Goal: Use online tool/utility: Utilize a website feature to perform a specific function

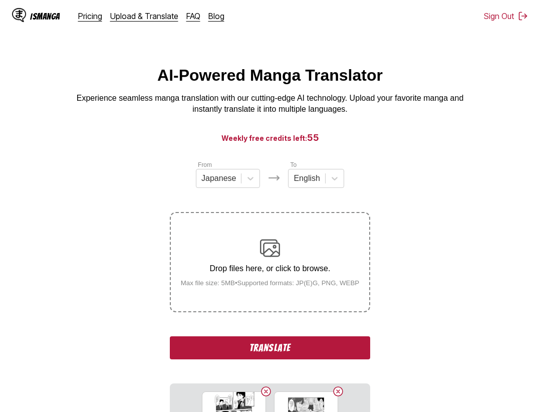
click at [281, 344] on button "Translate" at bounding box center [270, 347] width 200 height 23
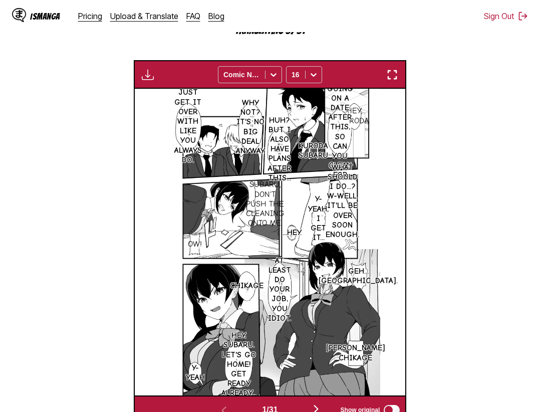
scroll to position [261, 0]
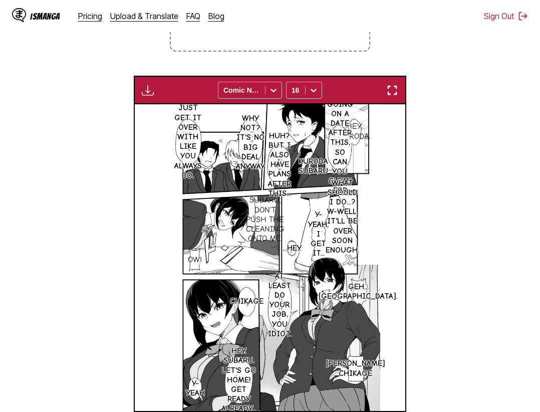
click at [400, 87] on button "button" at bounding box center [392, 90] width 18 height 13
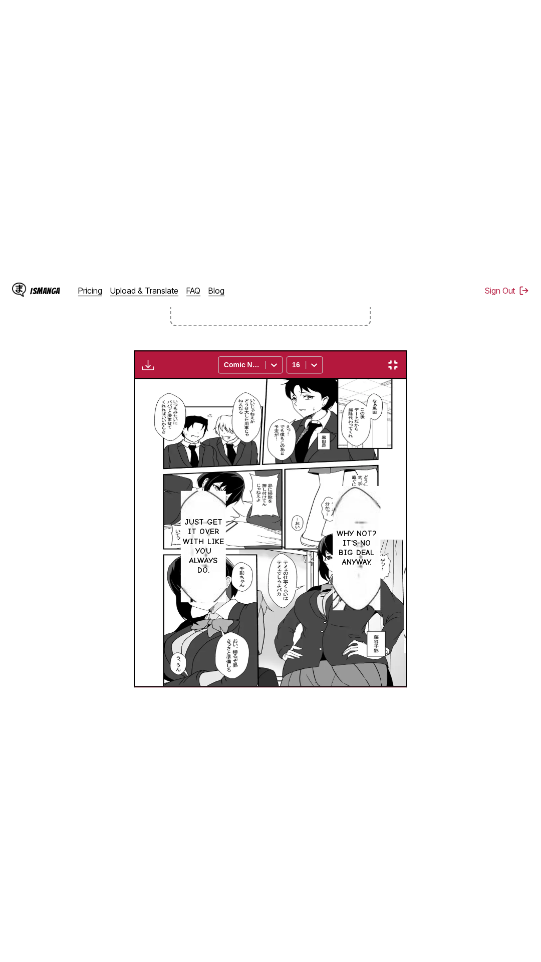
scroll to position [63, 0]
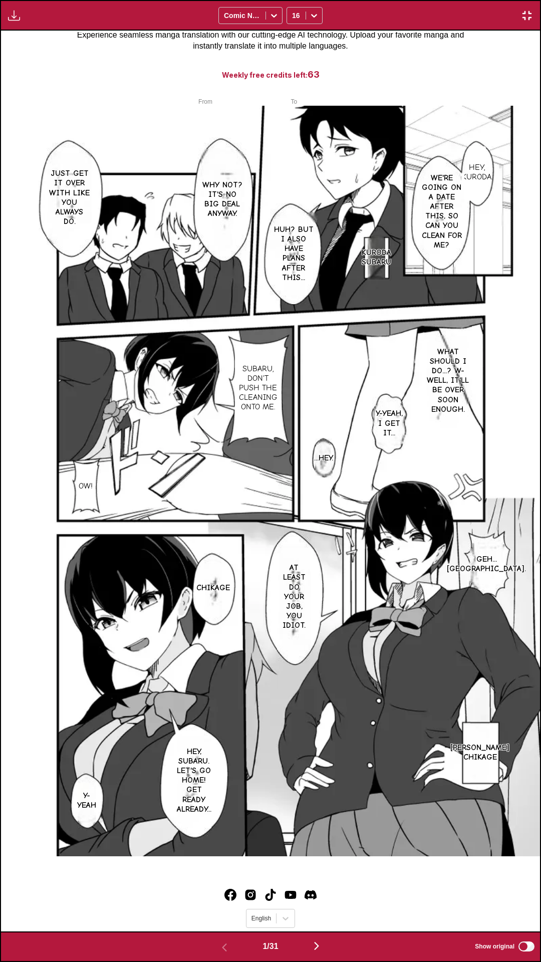
click at [411, 32] on div "Hey, kuroda. We're going on a date after this, so can you clean for me? Why not…" at bounding box center [270, 481] width 539 height 901
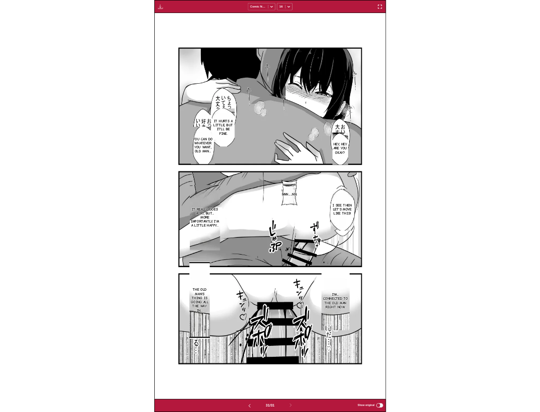
scroll to position [0, 0]
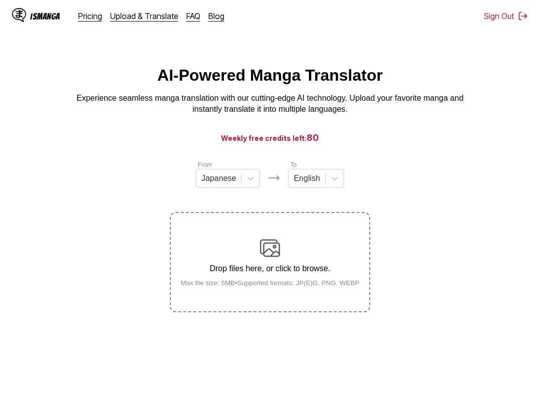
scroll to position [10, 0]
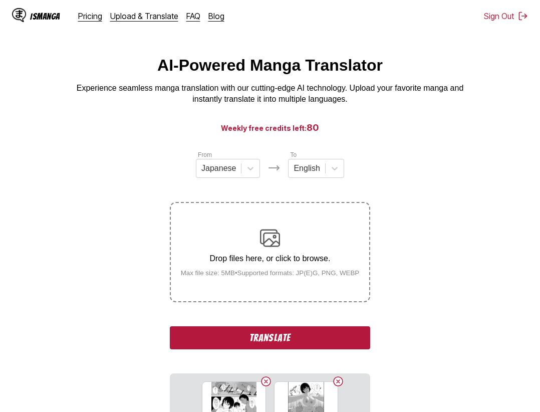
click at [328, 342] on button "Translate" at bounding box center [270, 337] width 200 height 23
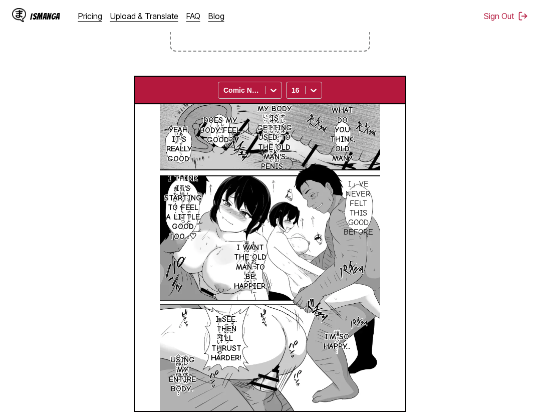
scroll to position [210, 0]
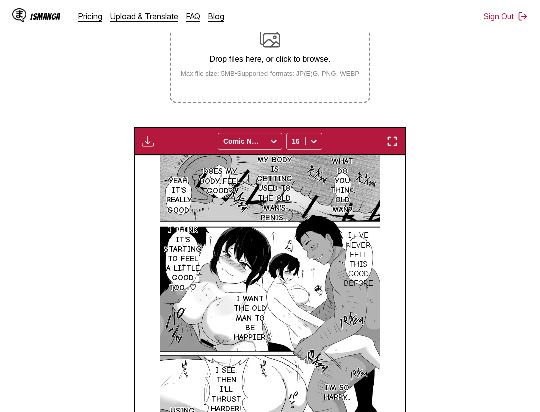
click at [398, 139] on img "button" at bounding box center [392, 141] width 12 height 12
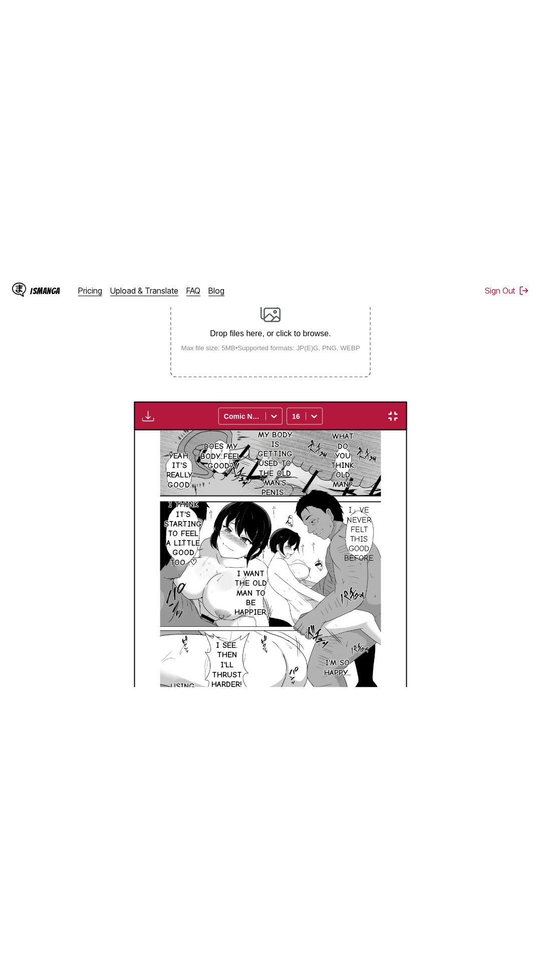
scroll to position [63, 0]
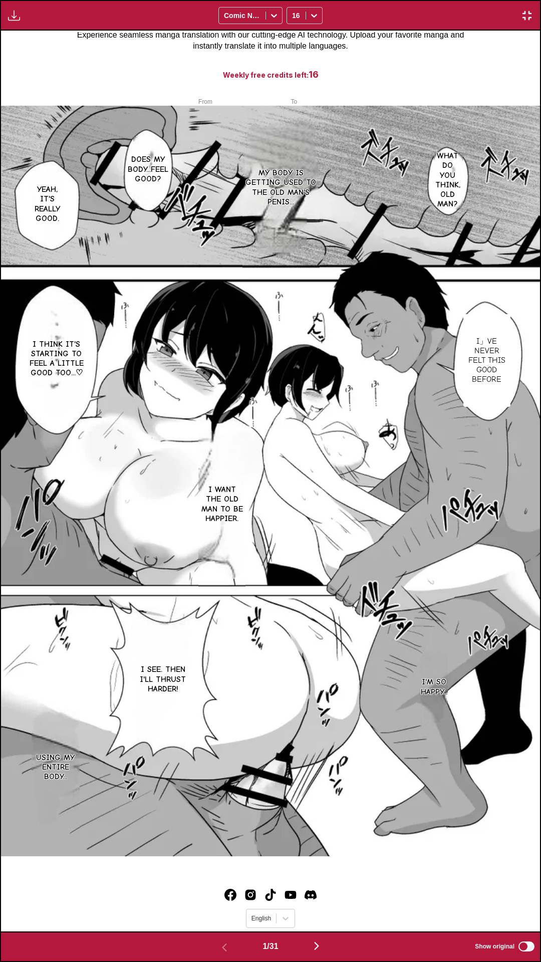
click at [477, 55] on div "What do you think, old man? My body is getting used to the old man's penis... D…" at bounding box center [270, 481] width 539 height 901
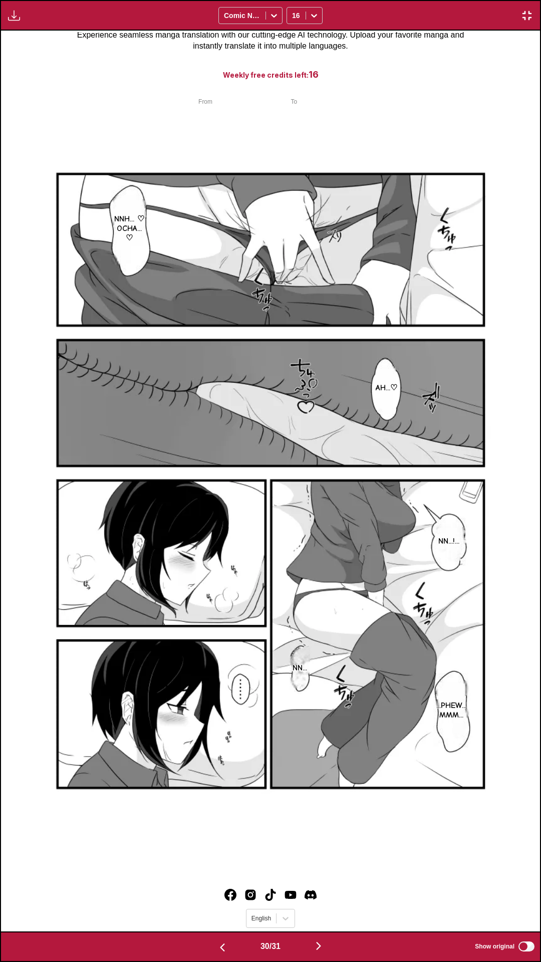
scroll to position [0, 0]
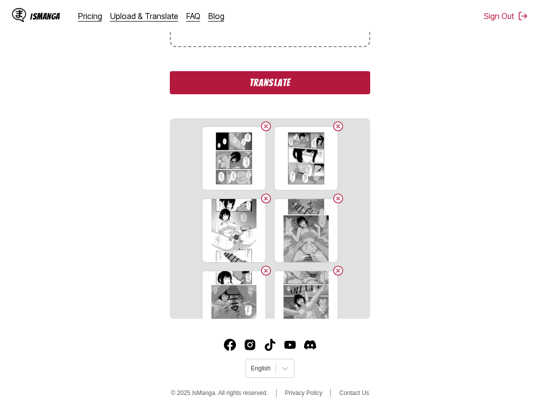
scroll to position [113, 0]
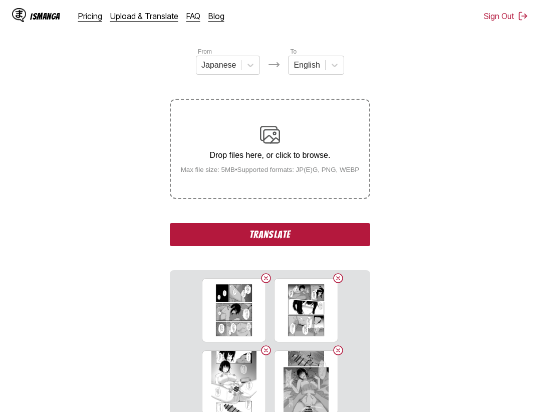
click at [316, 233] on button "Translate" at bounding box center [270, 234] width 200 height 23
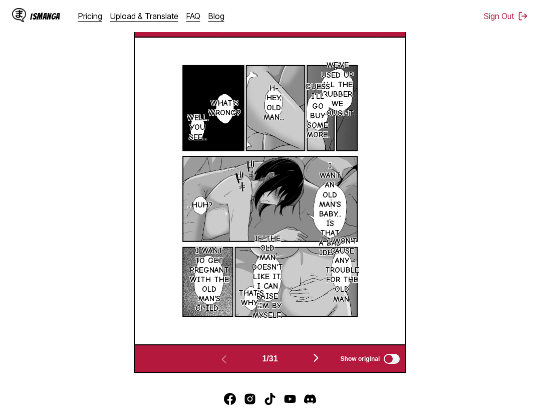
scroll to position [261, 0]
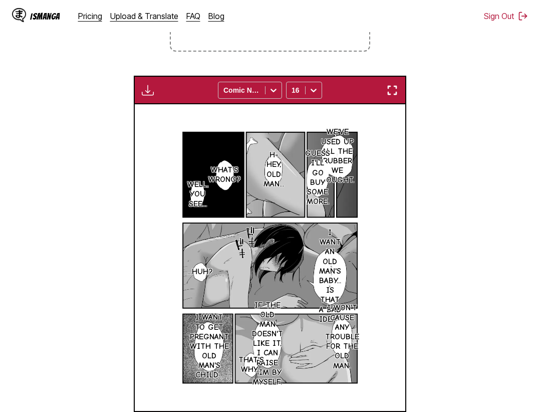
click at [461, 355] on section "From Japanese To English Drop files here, or click to browse. Max file size: 5M…" at bounding box center [270, 169] width 524 height 540
click at [392, 89] on img "button" at bounding box center [392, 90] width 12 height 12
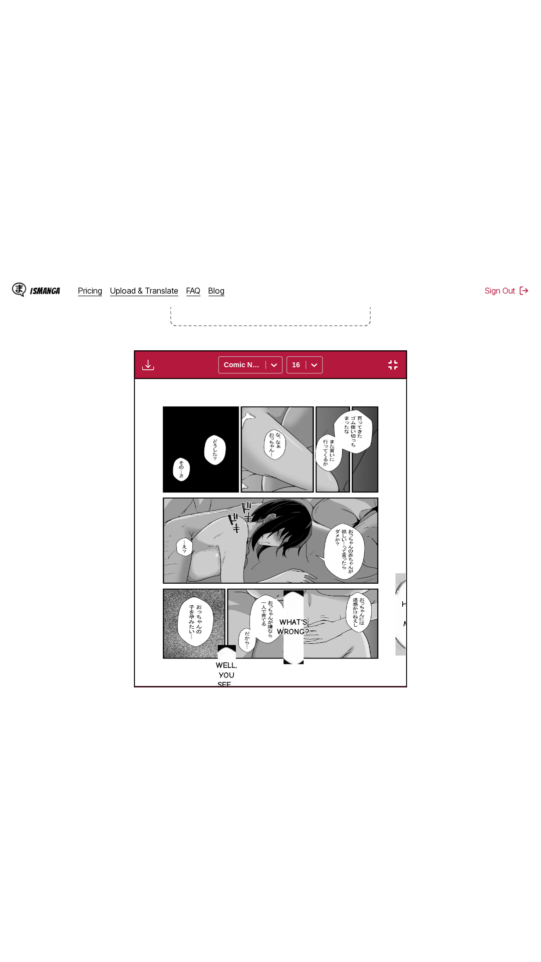
scroll to position [63, 0]
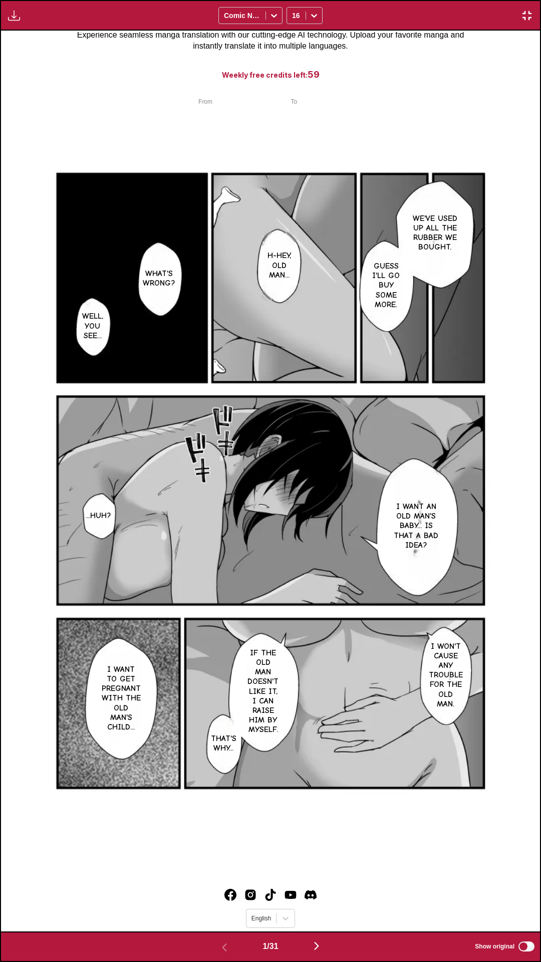
click at [451, 87] on div "We've used up all the rubber we bought. Guess I'll go buy some more. H-Hey, old…" at bounding box center [270, 481] width 539 height 901
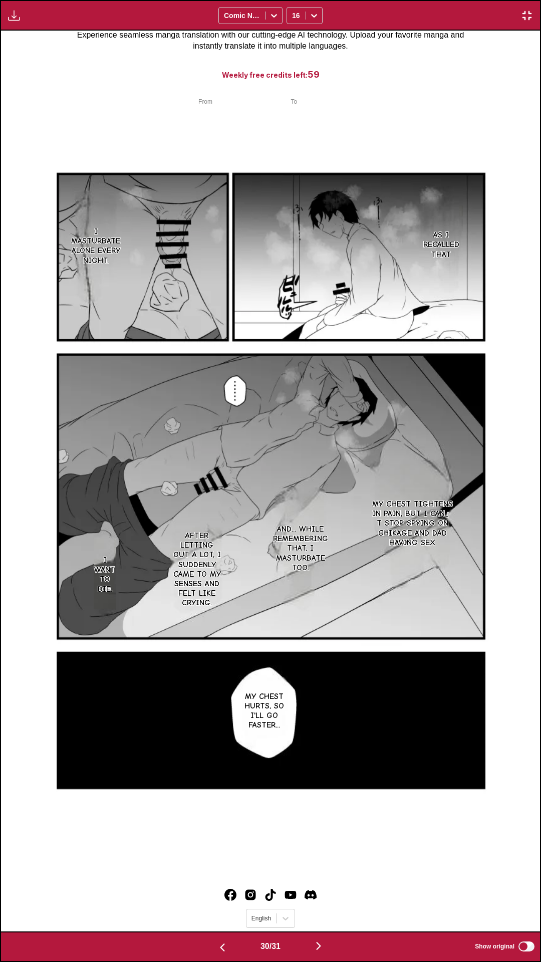
scroll to position [0, 0]
